Goal: Task Accomplishment & Management: Use online tool/utility

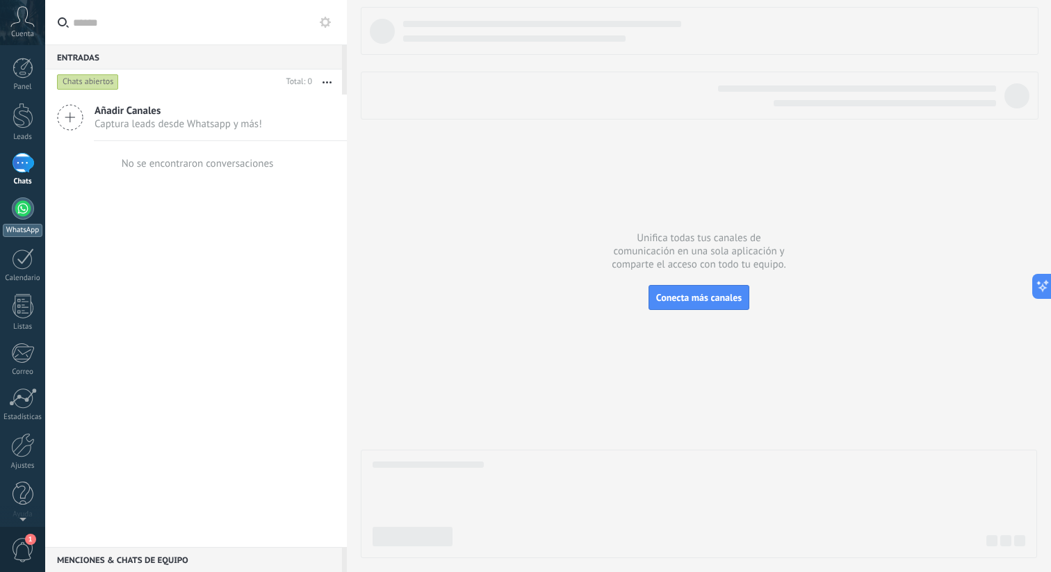
click at [31, 218] on link "WhatsApp" at bounding box center [22, 218] width 45 height 40
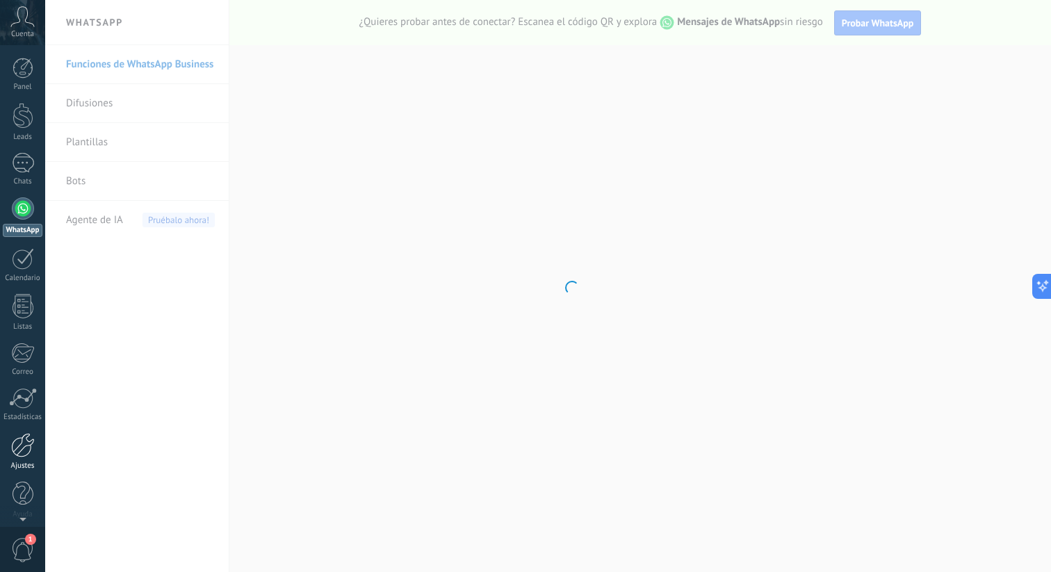
click at [28, 435] on div at bounding box center [23, 445] width 24 height 24
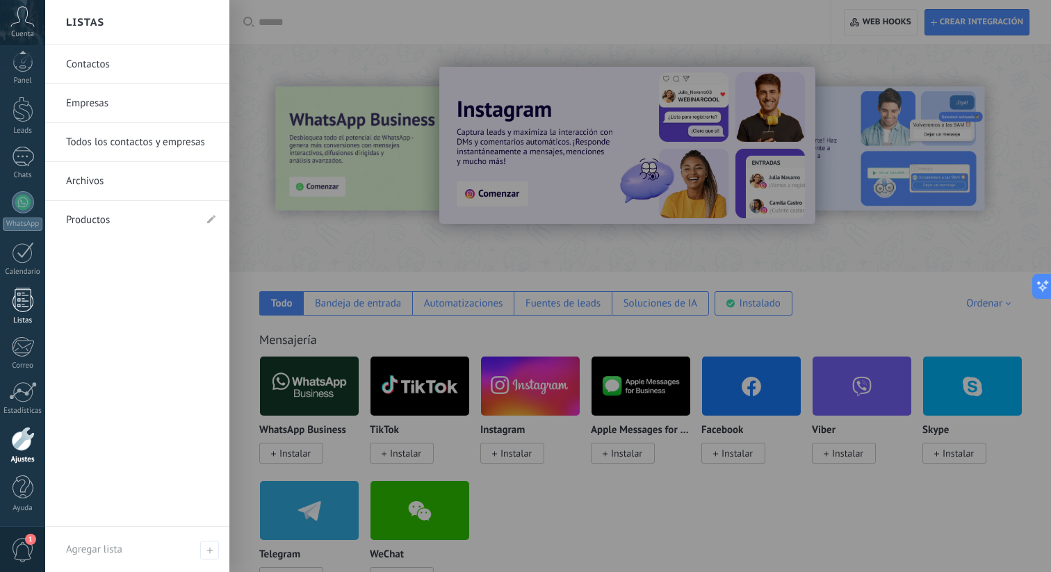
click at [30, 319] on div "Listas" at bounding box center [23, 320] width 40 height 9
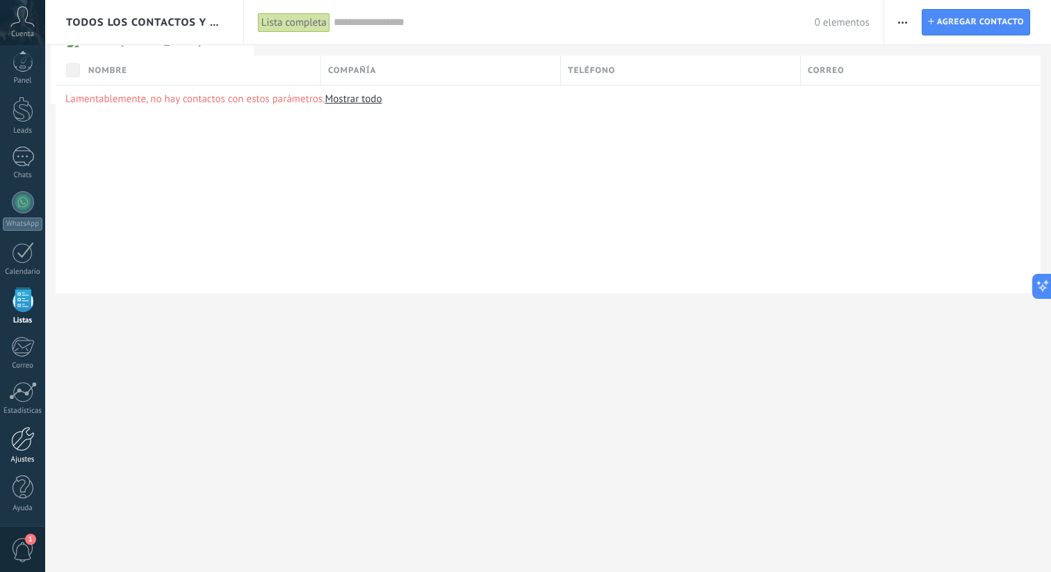
click at [25, 441] on div at bounding box center [23, 439] width 24 height 24
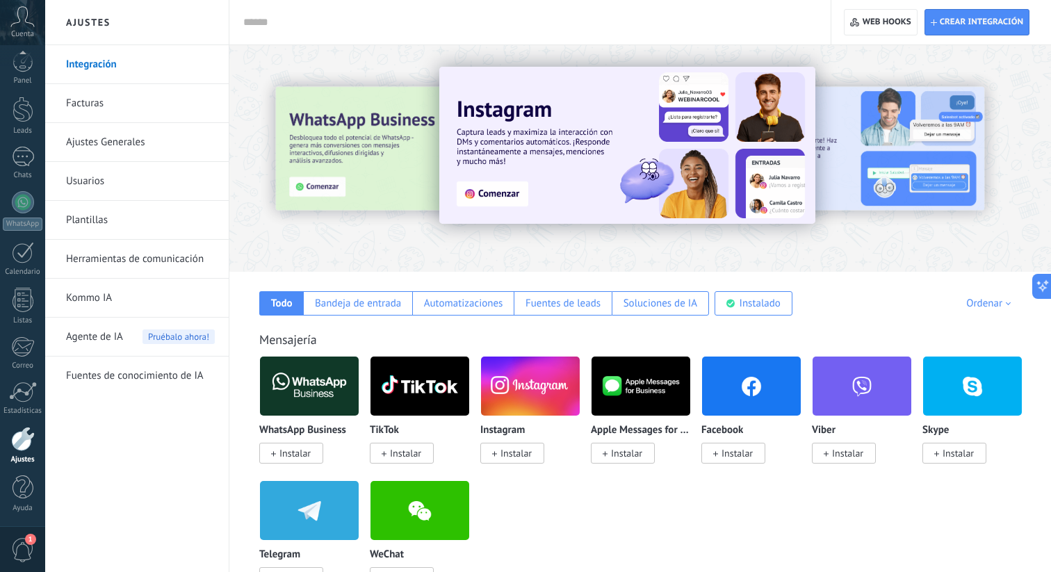
click at [123, 303] on link "Kommo IA" at bounding box center [140, 298] width 149 height 39
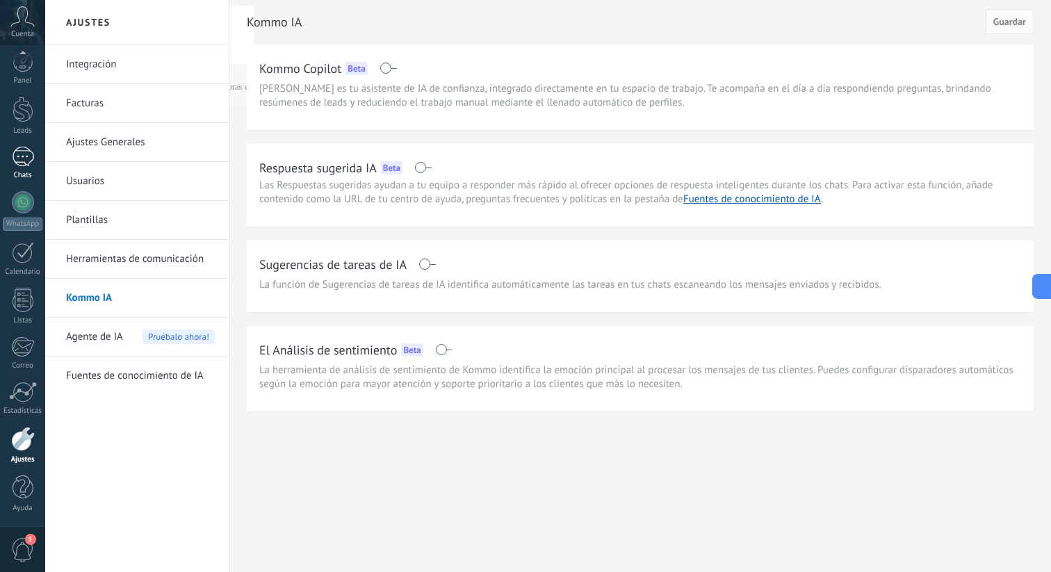
click at [34, 163] on link "Chats" at bounding box center [22, 163] width 45 height 33
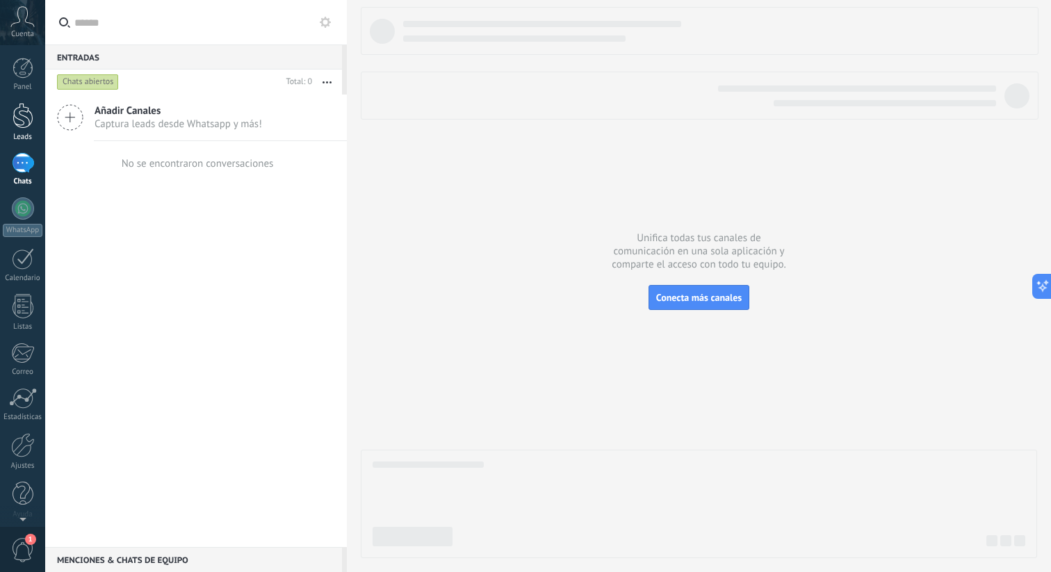
click at [29, 124] on div at bounding box center [23, 116] width 21 height 26
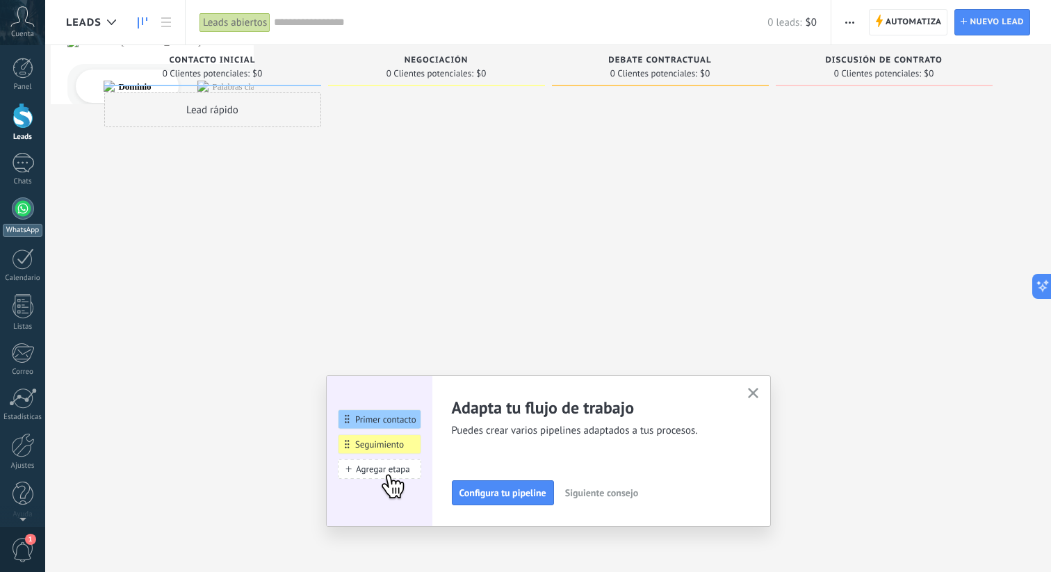
click at [21, 204] on div at bounding box center [23, 209] width 22 height 22
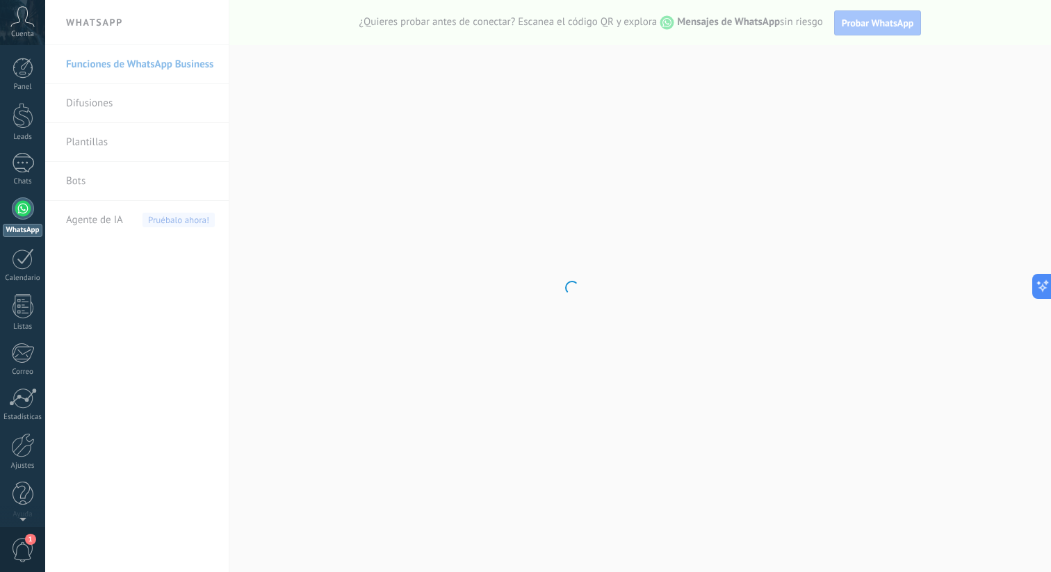
click at [94, 175] on body ".abccls-1,.abccls-2{fill-rule:evenodd}.abccls-2{fill:#fff} .abfcls-1{fill:none}…" at bounding box center [525, 286] width 1051 height 572
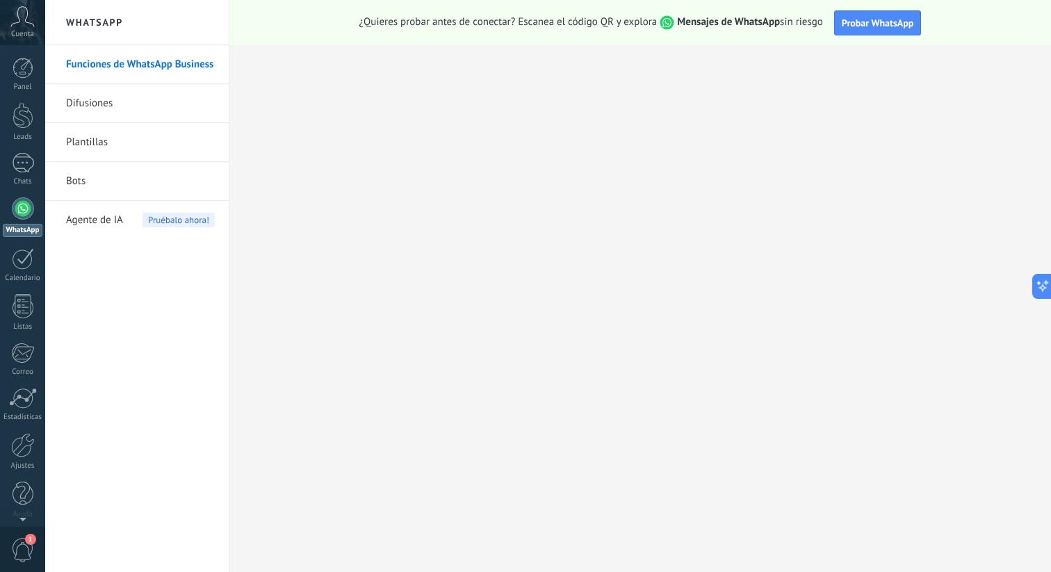
click at [65, 184] on li "Bots" at bounding box center [137, 181] width 184 height 39
click at [92, 188] on link "Bots" at bounding box center [140, 181] width 149 height 39
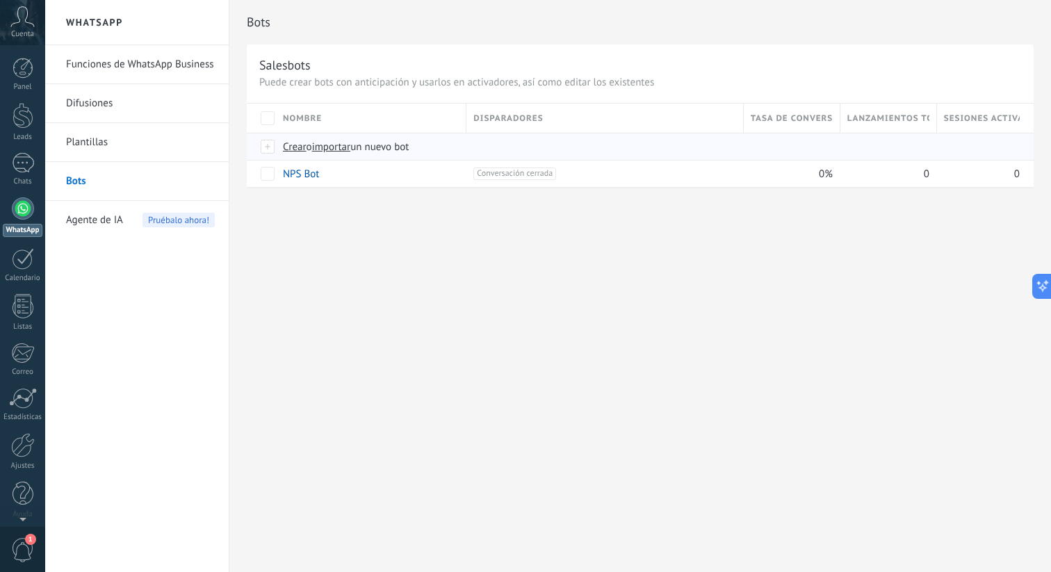
click at [290, 145] on span "Crear" at bounding box center [295, 146] width 24 height 13
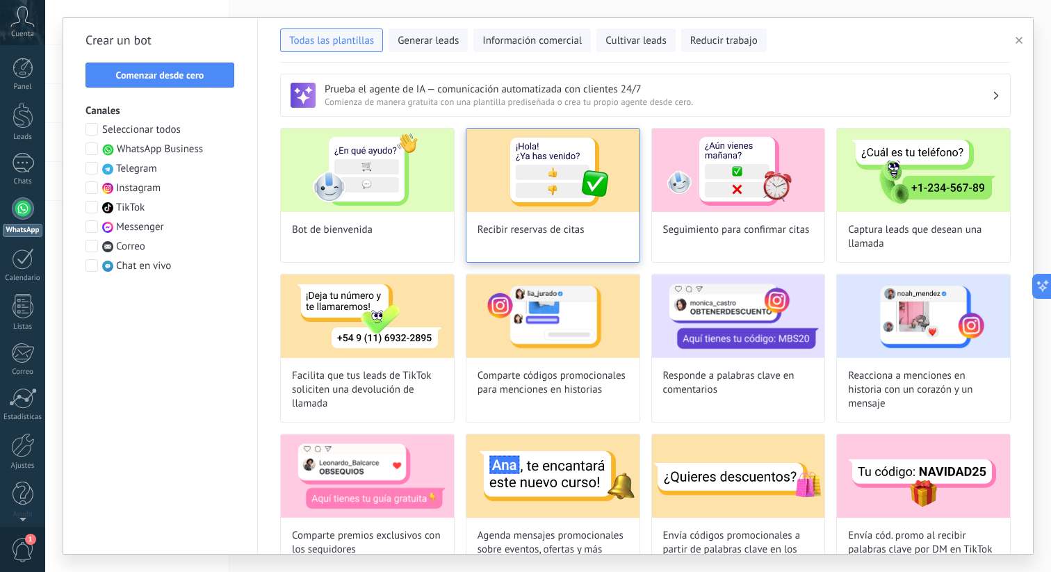
click at [556, 208] on img at bounding box center [553, 170] width 173 height 83
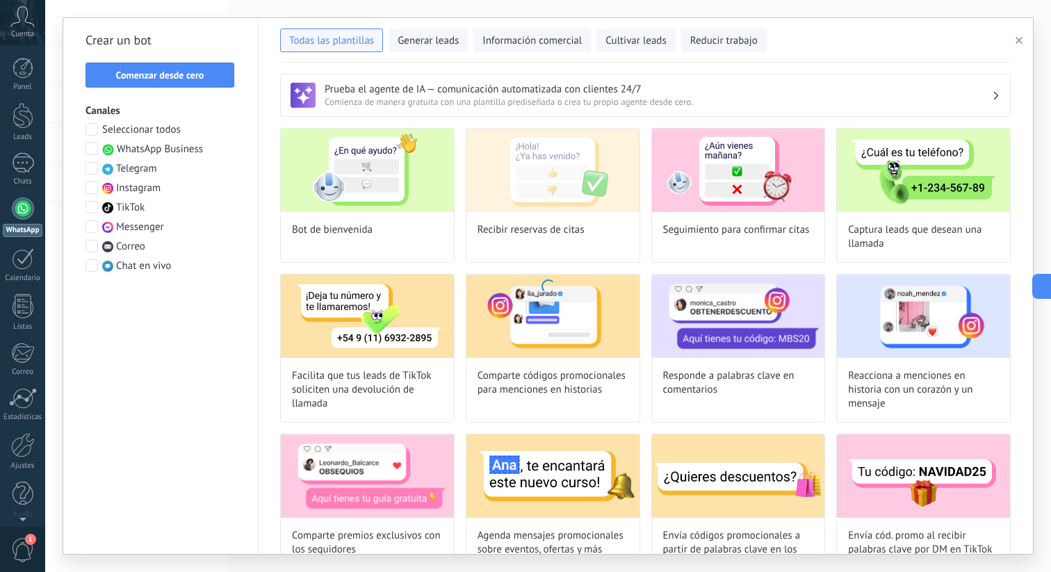
type input "**********"
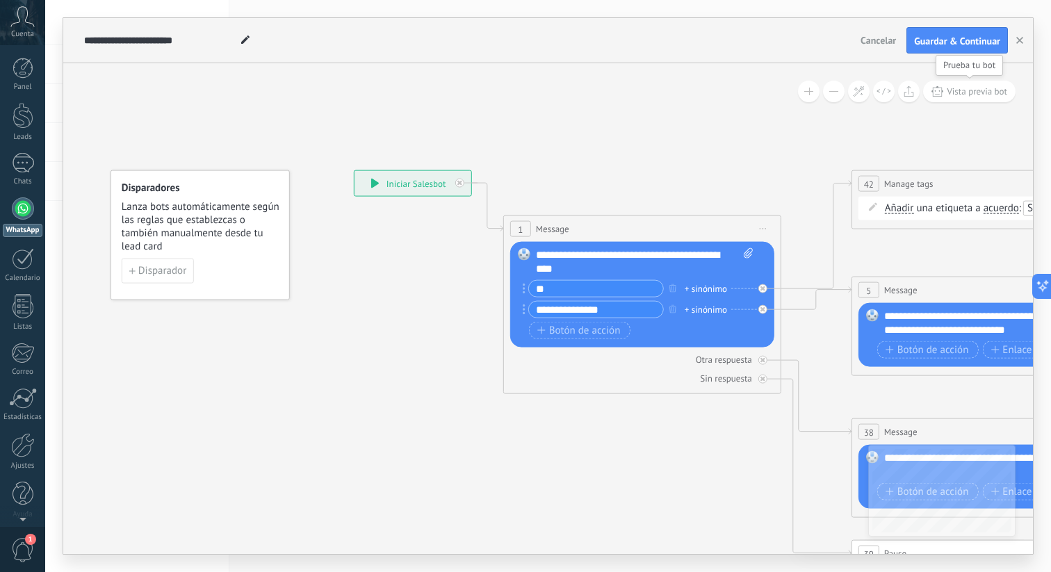
click at [940, 90] on icon at bounding box center [938, 91] width 12 height 10
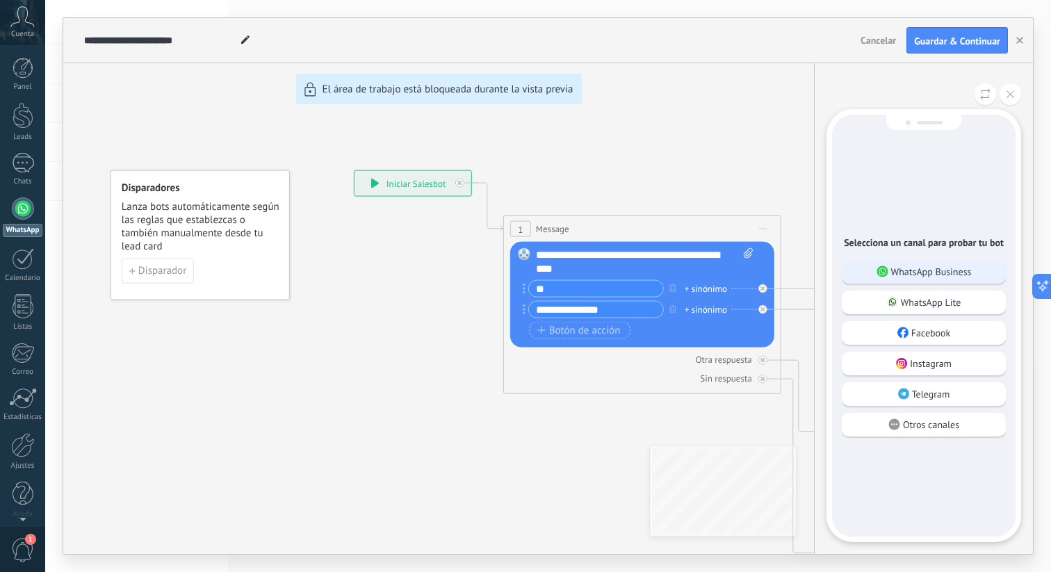
click at [898, 273] on p "WhatsApp Business" at bounding box center [932, 272] width 81 height 13
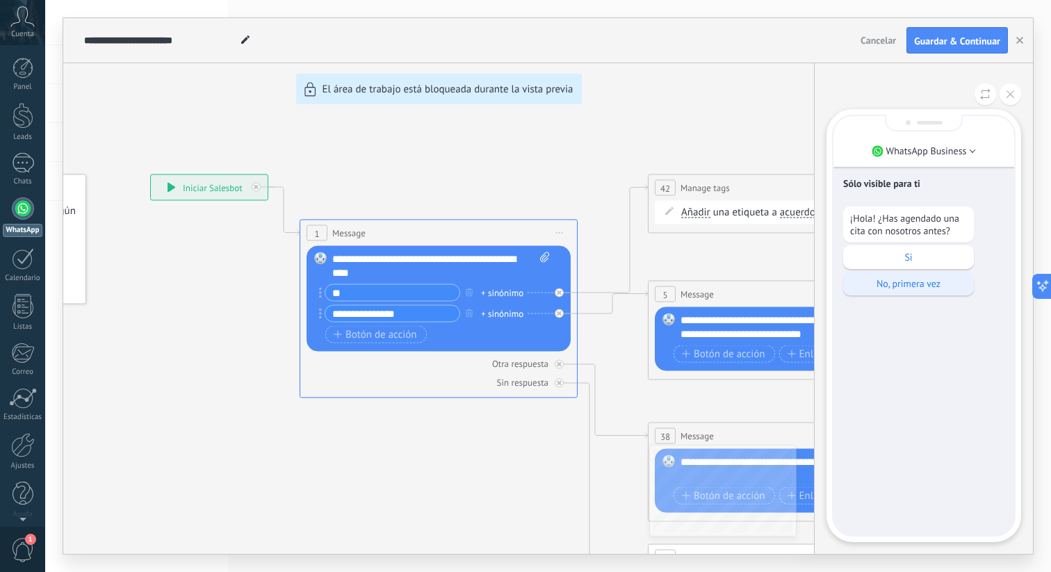
click at [935, 282] on p "No, primera vez" at bounding box center [909, 283] width 117 height 13
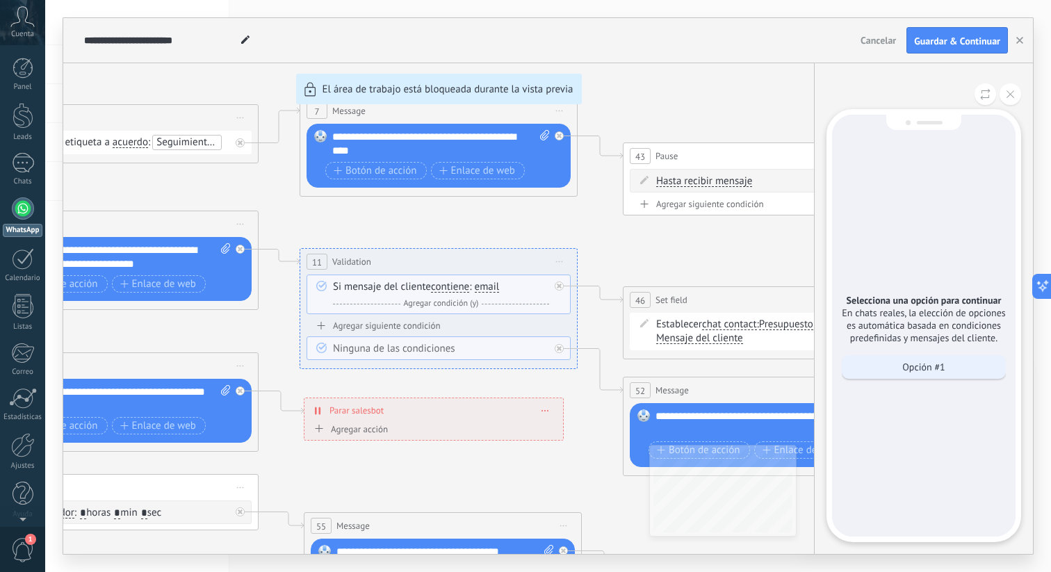
click at [940, 369] on p "Opción #1" at bounding box center [924, 367] width 42 height 13
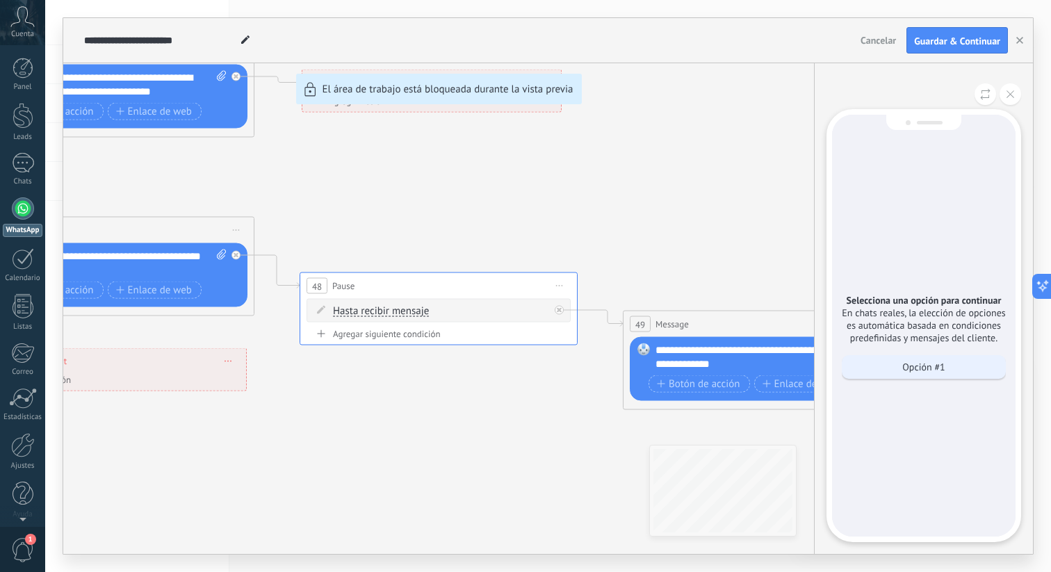
click at [940, 369] on p "Opción #1" at bounding box center [924, 367] width 42 height 13
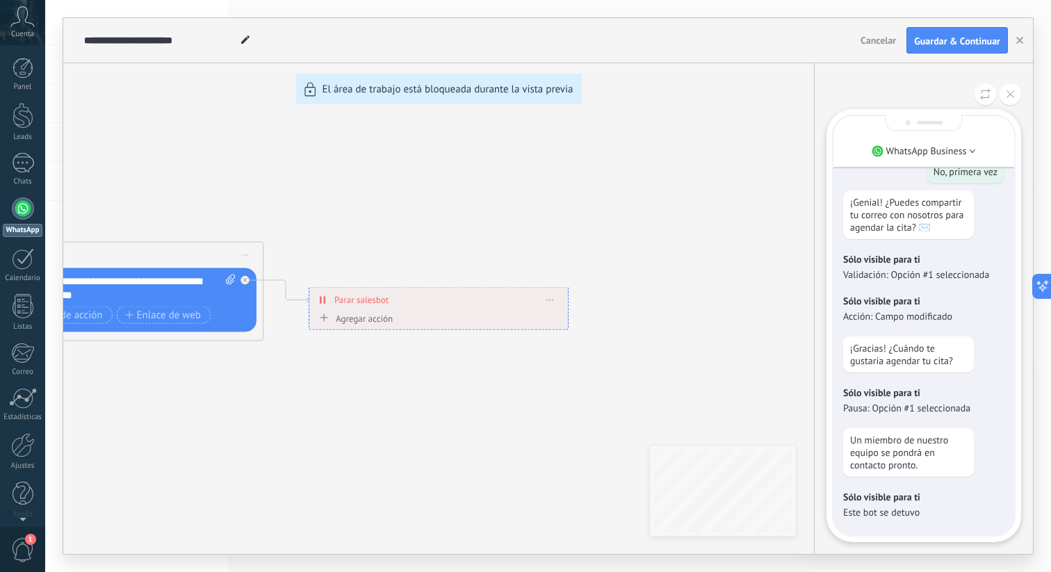
click at [684, 277] on div "**********" at bounding box center [548, 286] width 970 height 536
click at [22, 213] on div at bounding box center [23, 209] width 22 height 22
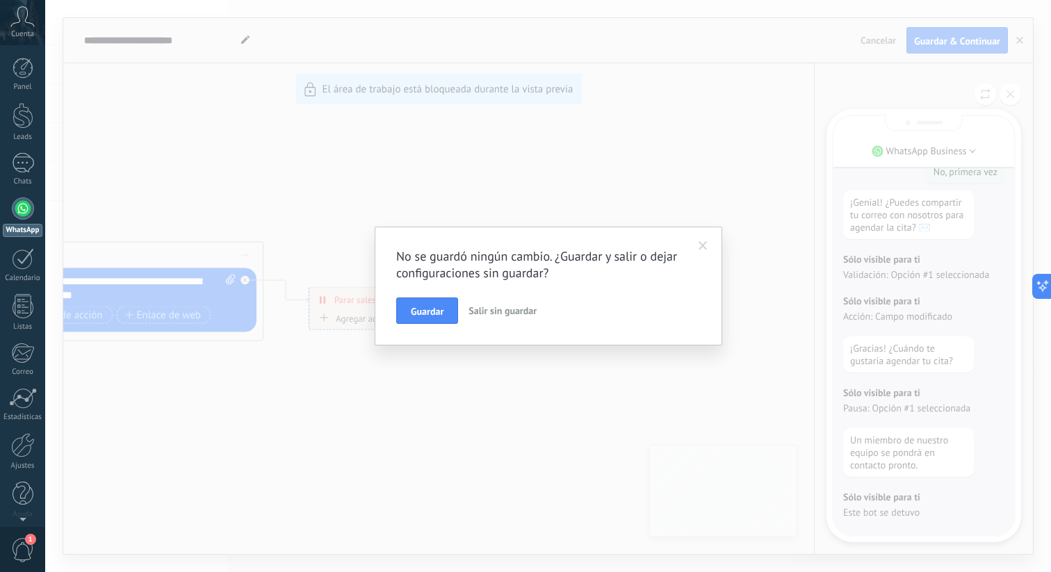
click at [510, 312] on span "Salir sin guardar" at bounding box center [503, 311] width 68 height 13
